Goal: Complete application form: Complete application form

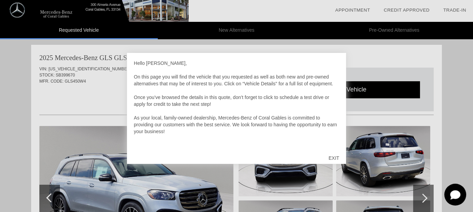
click at [334, 157] on div "EXIT" at bounding box center [334, 158] width 24 height 21
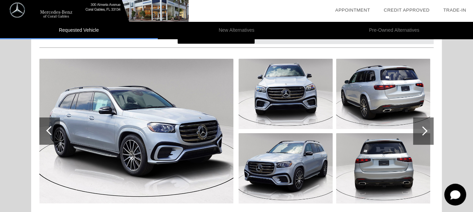
scroll to position [68, 0]
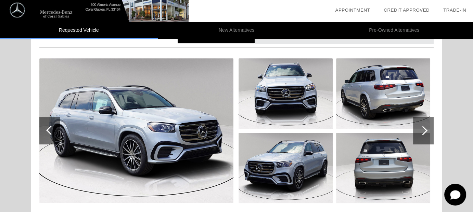
click at [425, 131] on div at bounding box center [422, 130] width 9 height 9
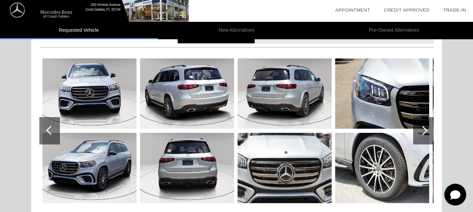
click at [425, 131] on div at bounding box center [422, 130] width 9 height 9
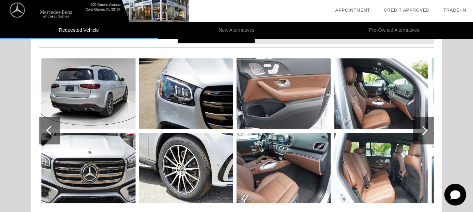
click at [425, 131] on div at bounding box center [422, 130] width 9 height 9
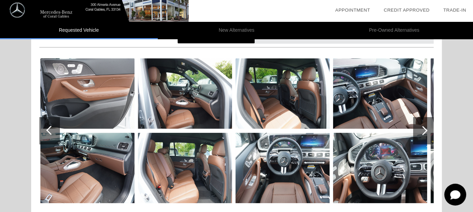
click at [425, 131] on div at bounding box center [422, 130] width 9 height 9
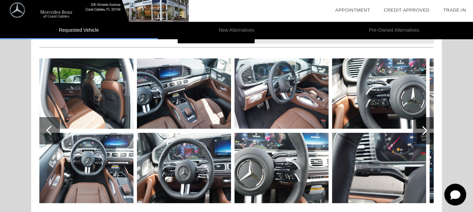
click at [425, 131] on div at bounding box center [422, 130] width 9 height 9
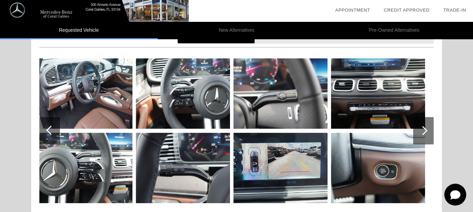
click at [425, 131] on div at bounding box center [422, 130] width 9 height 9
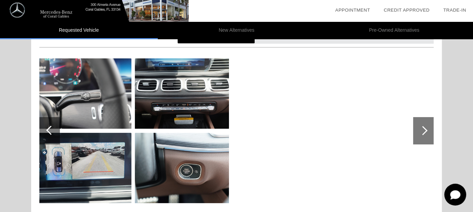
click at [425, 131] on div at bounding box center [422, 130] width 9 height 9
click at [52, 130] on div at bounding box center [50, 130] width 9 height 9
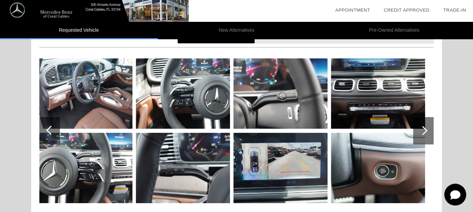
click at [52, 130] on div at bounding box center [50, 130] width 9 height 9
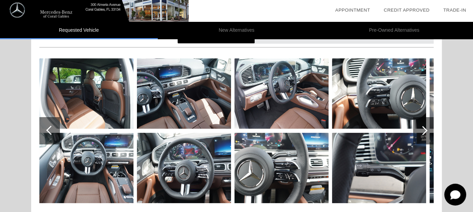
click at [52, 130] on div at bounding box center [50, 130] width 9 height 9
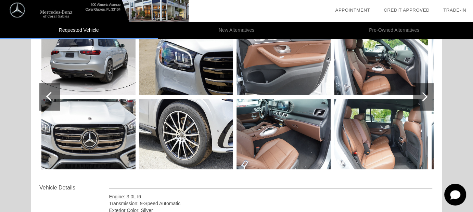
click at [188, 126] on img at bounding box center [186, 134] width 94 height 70
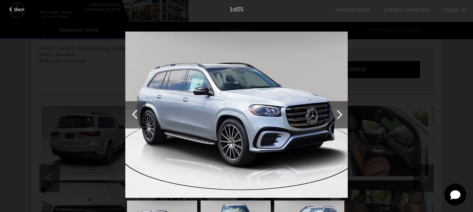
scroll to position [0, 0]
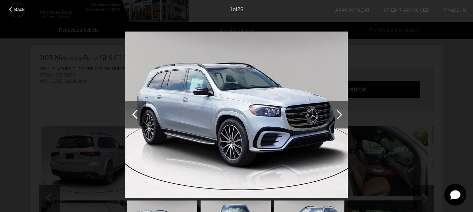
click at [338, 120] on div at bounding box center [337, 114] width 21 height 27
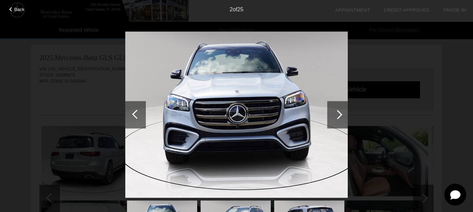
click at [338, 120] on div at bounding box center [337, 114] width 21 height 27
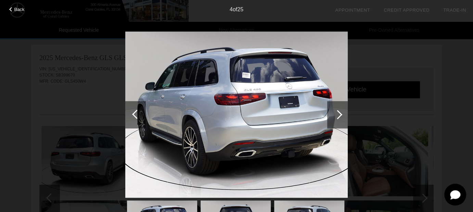
click at [338, 120] on div at bounding box center [337, 114] width 21 height 27
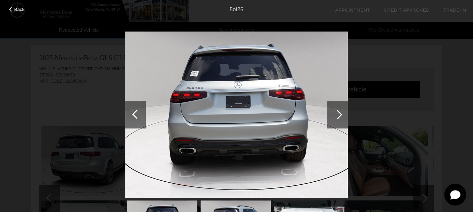
click at [338, 120] on div at bounding box center [337, 114] width 21 height 27
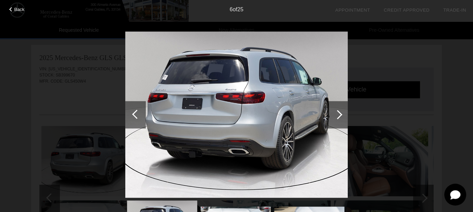
click at [337, 121] on div at bounding box center [337, 114] width 21 height 27
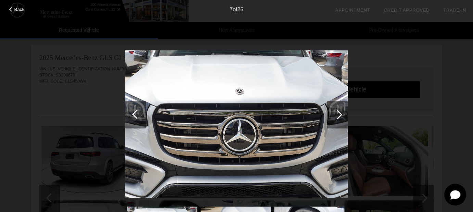
click at [337, 121] on div at bounding box center [337, 114] width 21 height 27
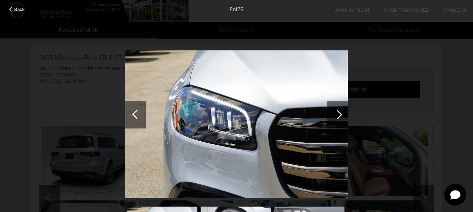
click at [337, 121] on div at bounding box center [337, 114] width 21 height 27
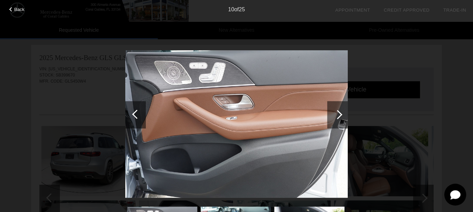
click at [337, 121] on div at bounding box center [337, 114] width 21 height 27
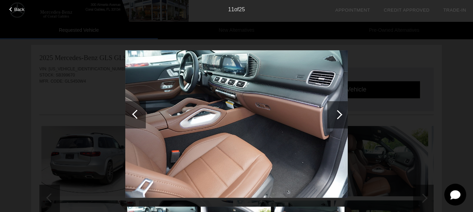
click at [337, 121] on div at bounding box center [337, 114] width 21 height 27
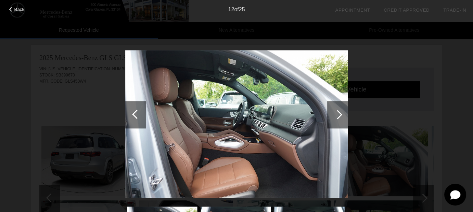
click at [337, 121] on div at bounding box center [337, 114] width 21 height 27
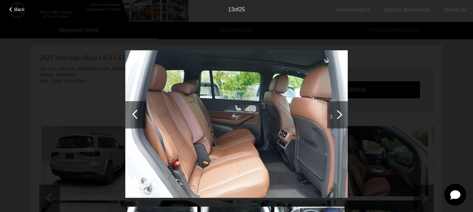
click at [337, 121] on div at bounding box center [337, 114] width 21 height 27
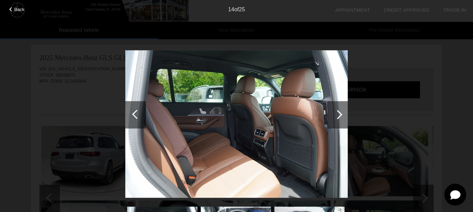
click at [337, 121] on div at bounding box center [337, 114] width 21 height 27
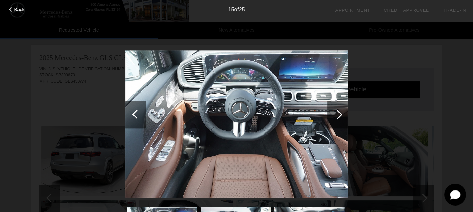
click at [337, 121] on div at bounding box center [337, 114] width 21 height 27
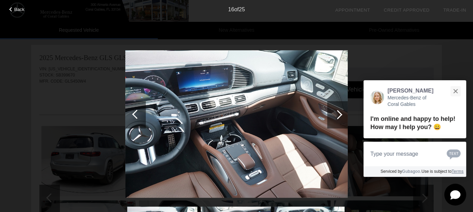
click at [336, 121] on div at bounding box center [337, 114] width 21 height 27
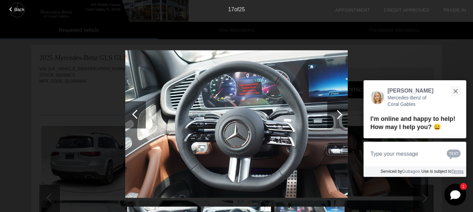
click at [336, 121] on div at bounding box center [337, 114] width 21 height 27
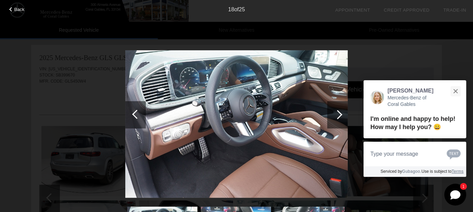
click at [336, 121] on div at bounding box center [337, 114] width 21 height 27
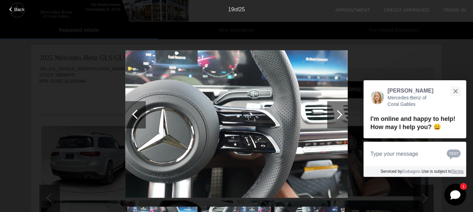
click at [336, 121] on div at bounding box center [337, 114] width 21 height 27
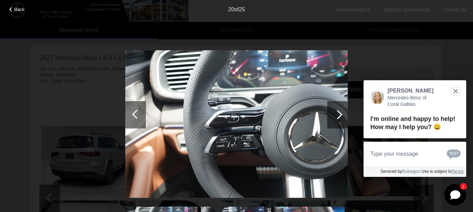
click at [336, 121] on div at bounding box center [337, 114] width 21 height 27
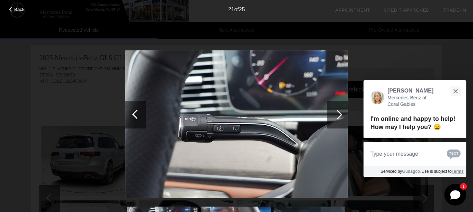
click at [336, 121] on div at bounding box center [337, 114] width 21 height 27
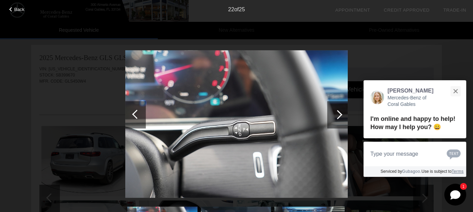
click at [336, 121] on div at bounding box center [337, 114] width 21 height 27
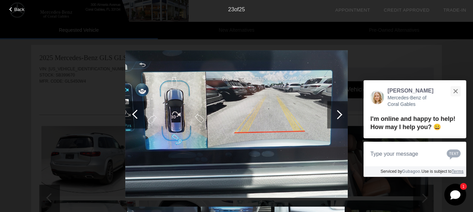
click at [336, 121] on div at bounding box center [337, 114] width 21 height 27
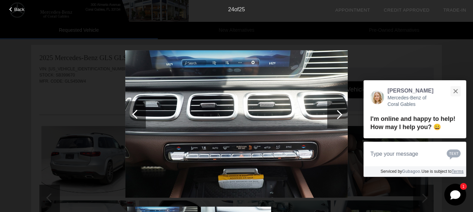
click at [336, 121] on div at bounding box center [337, 114] width 21 height 27
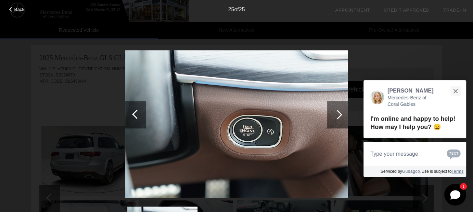
click at [336, 121] on div at bounding box center [337, 114] width 21 height 27
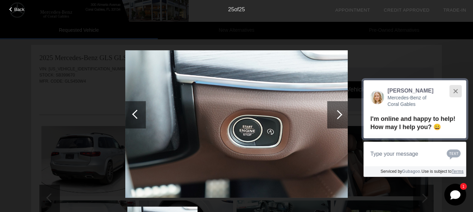
drag, startPoint x: 455, startPoint y: 91, endPoint x: 443, endPoint y: 93, distance: 12.5
click at [454, 91] on button "Close" at bounding box center [455, 91] width 15 height 15
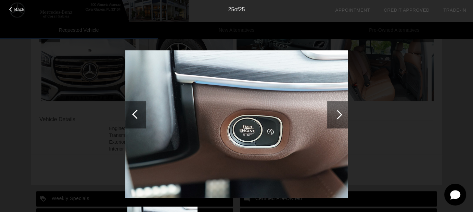
scroll to position [170, 0]
click at [351, 112] on div "Back 25 of 25" at bounding box center [236, 106] width 473 height 212
click at [13, 9] on div "Back" at bounding box center [17, 8] width 34 height 3
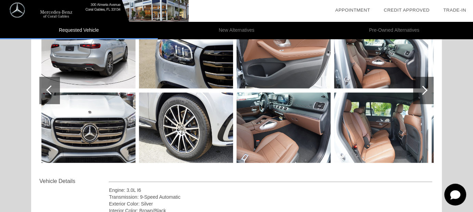
scroll to position [107, 0]
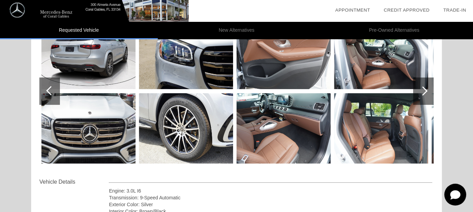
click at [190, 127] on img at bounding box center [186, 128] width 94 height 70
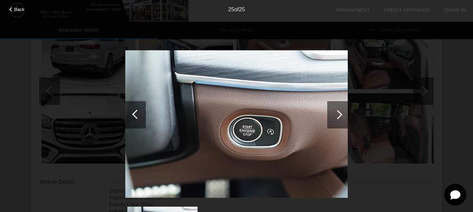
click at [135, 115] on div at bounding box center [136, 114] width 9 height 9
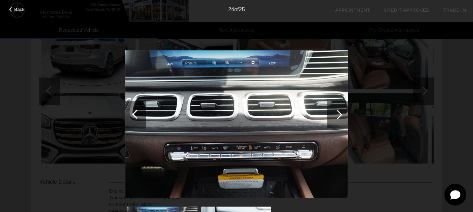
click at [135, 115] on div at bounding box center [136, 114] width 9 height 9
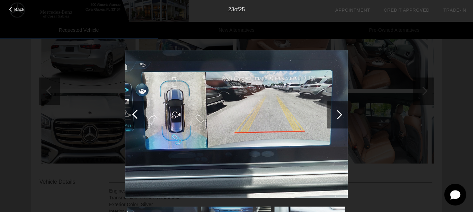
click at [135, 115] on div at bounding box center [136, 114] width 9 height 9
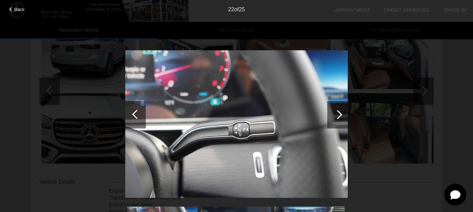
click at [135, 115] on div at bounding box center [136, 114] width 9 height 9
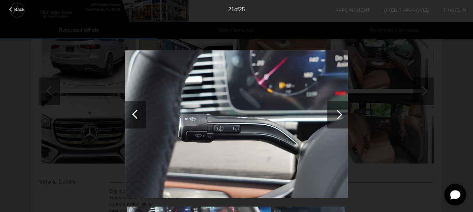
click at [135, 115] on div at bounding box center [136, 114] width 9 height 9
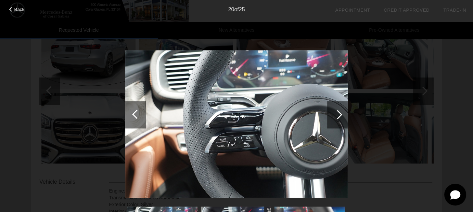
click at [135, 115] on div at bounding box center [136, 114] width 9 height 9
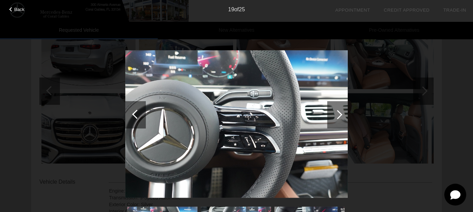
click at [135, 115] on div at bounding box center [136, 114] width 9 height 9
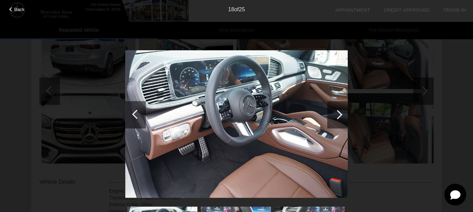
click at [135, 115] on div at bounding box center [136, 114] width 9 height 9
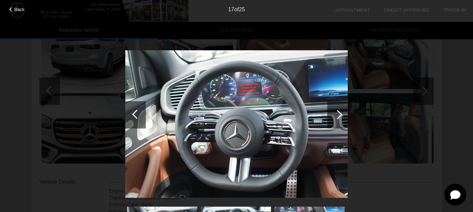
click at [135, 115] on div at bounding box center [136, 114] width 9 height 9
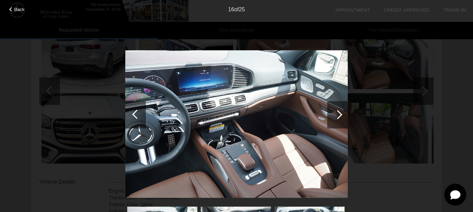
click at [135, 115] on div at bounding box center [136, 114] width 9 height 9
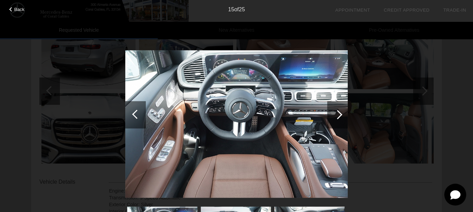
click at [135, 115] on div at bounding box center [136, 114] width 9 height 9
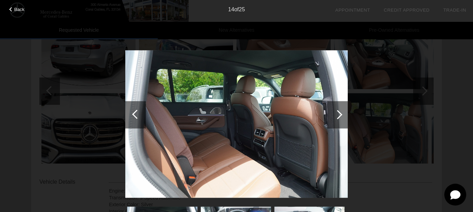
click at [135, 115] on div at bounding box center [136, 114] width 9 height 9
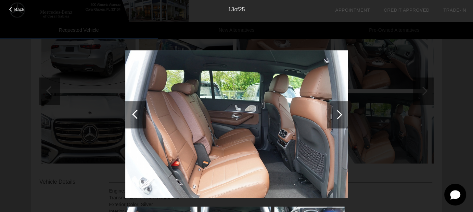
click at [135, 115] on div at bounding box center [136, 114] width 9 height 9
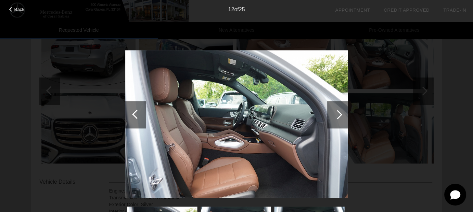
click at [135, 115] on div at bounding box center [136, 114] width 9 height 9
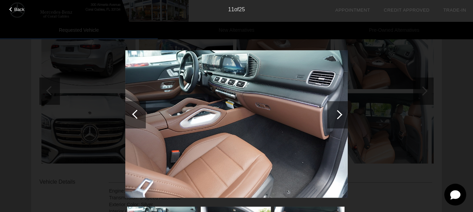
click at [135, 115] on div at bounding box center [136, 114] width 9 height 9
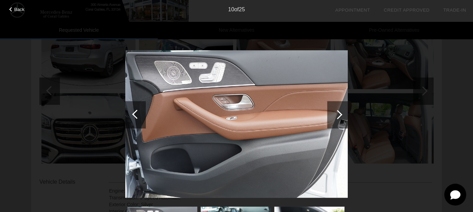
click at [135, 115] on div at bounding box center [136, 114] width 9 height 9
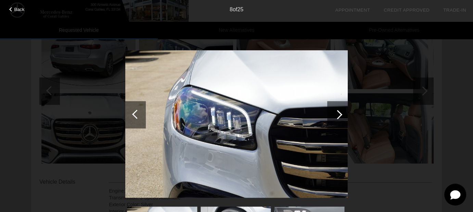
click at [135, 115] on div at bounding box center [136, 114] width 9 height 9
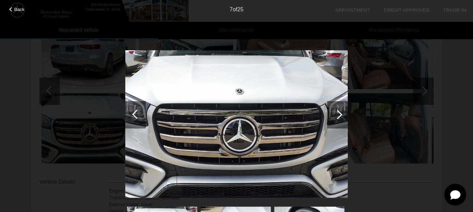
click at [135, 115] on div at bounding box center [136, 114] width 9 height 9
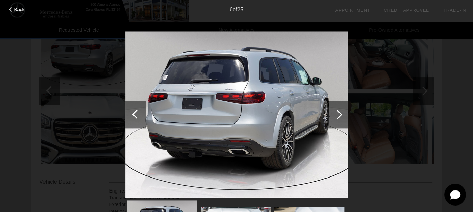
click at [343, 120] on div at bounding box center [337, 114] width 21 height 27
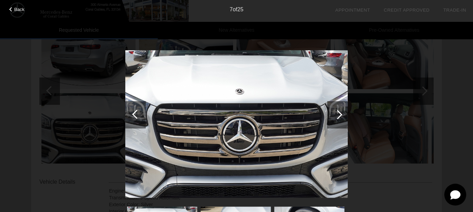
click at [337, 118] on div at bounding box center [337, 114] width 21 height 27
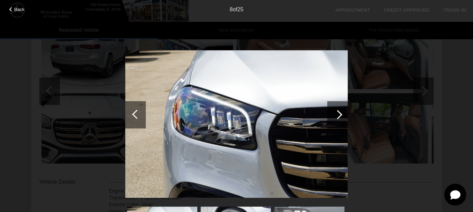
click at [337, 118] on div at bounding box center [337, 114] width 9 height 9
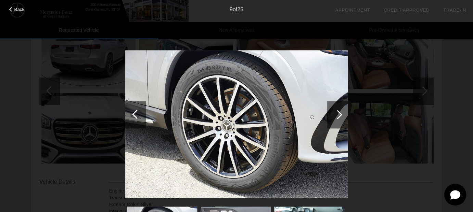
click at [18, 12] on span "Back" at bounding box center [19, 9] width 10 height 5
